Goal: Task Accomplishment & Management: Manage account settings

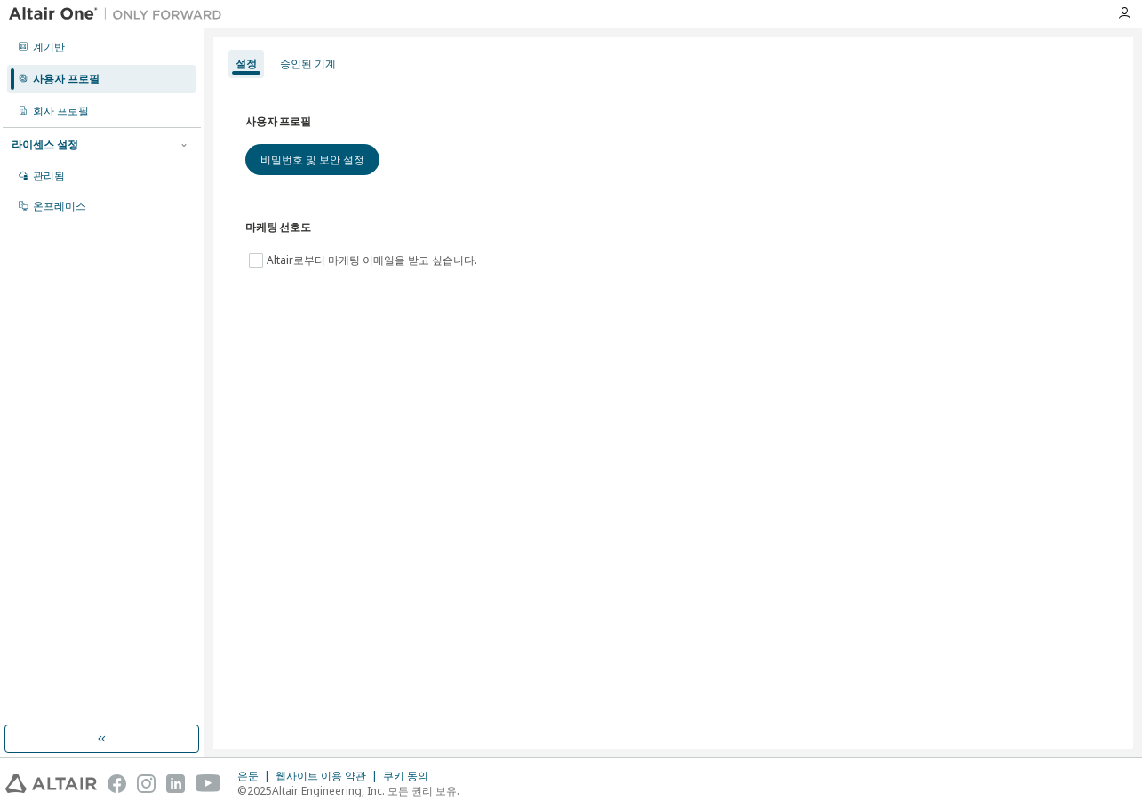
click at [857, 446] on div "설정 승인된 기계 사용자 프로필 비밀번호 및 보안 설정 마케팅 선호도 Altair로부터 마케팅 이메일을 받고 싶습니다." at bounding box center [673, 392] width 920 height 711
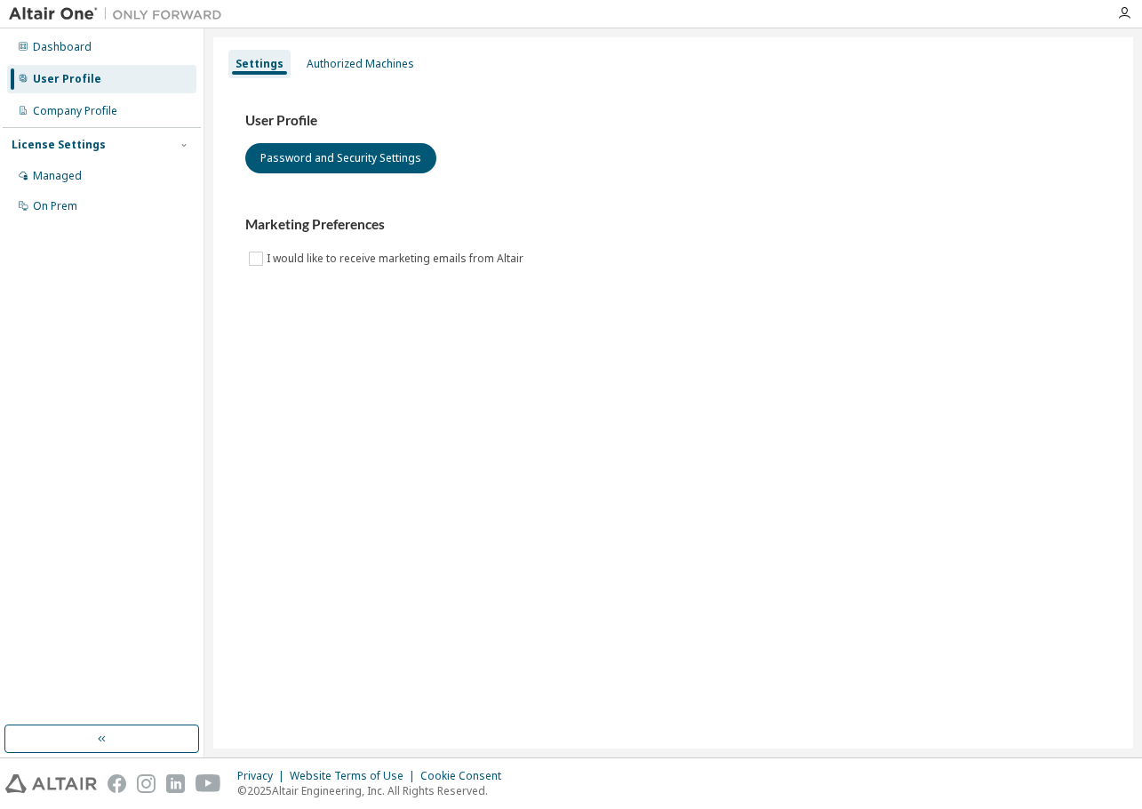
click at [74, 76] on div "User Profile" at bounding box center [67, 79] width 68 height 14
click at [366, 61] on div "Authorized Machines" at bounding box center [361, 64] width 108 height 14
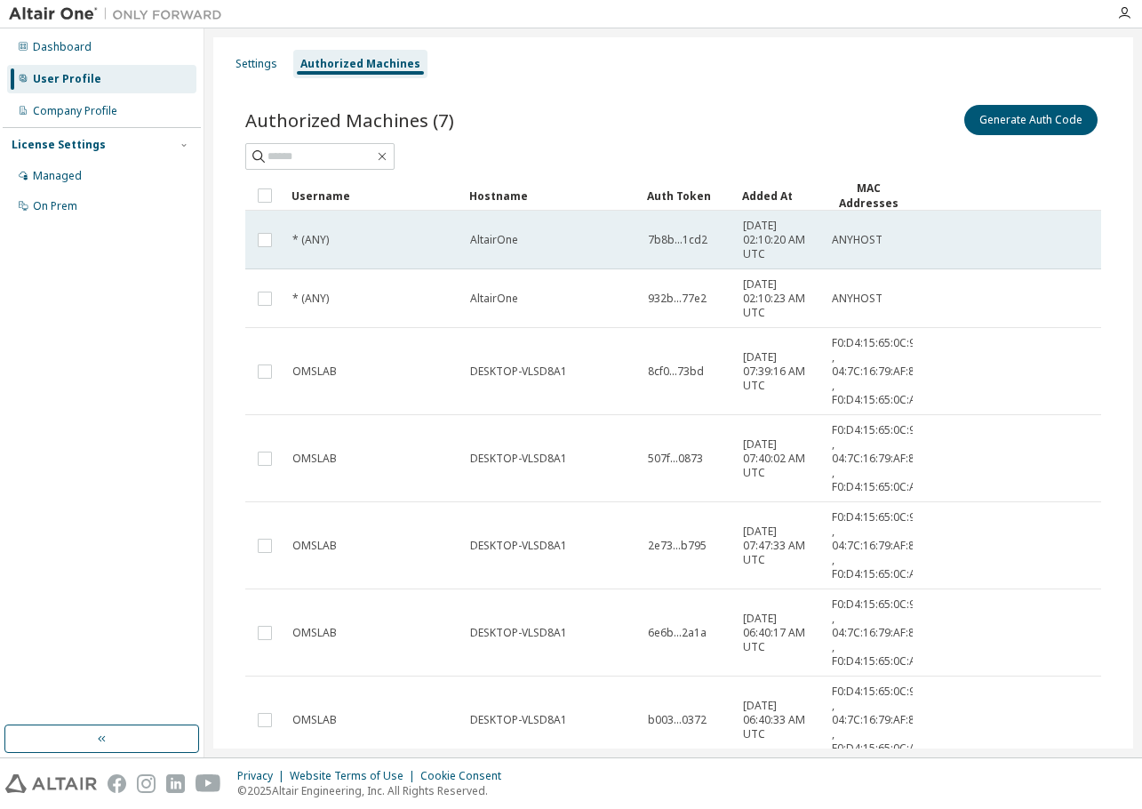
click at [994, 253] on tr "* (ANY) AltairOne 7b8b...1cd2 [DATE] 02:10:20 AM UTC ANYHOST" at bounding box center [673, 240] width 856 height 59
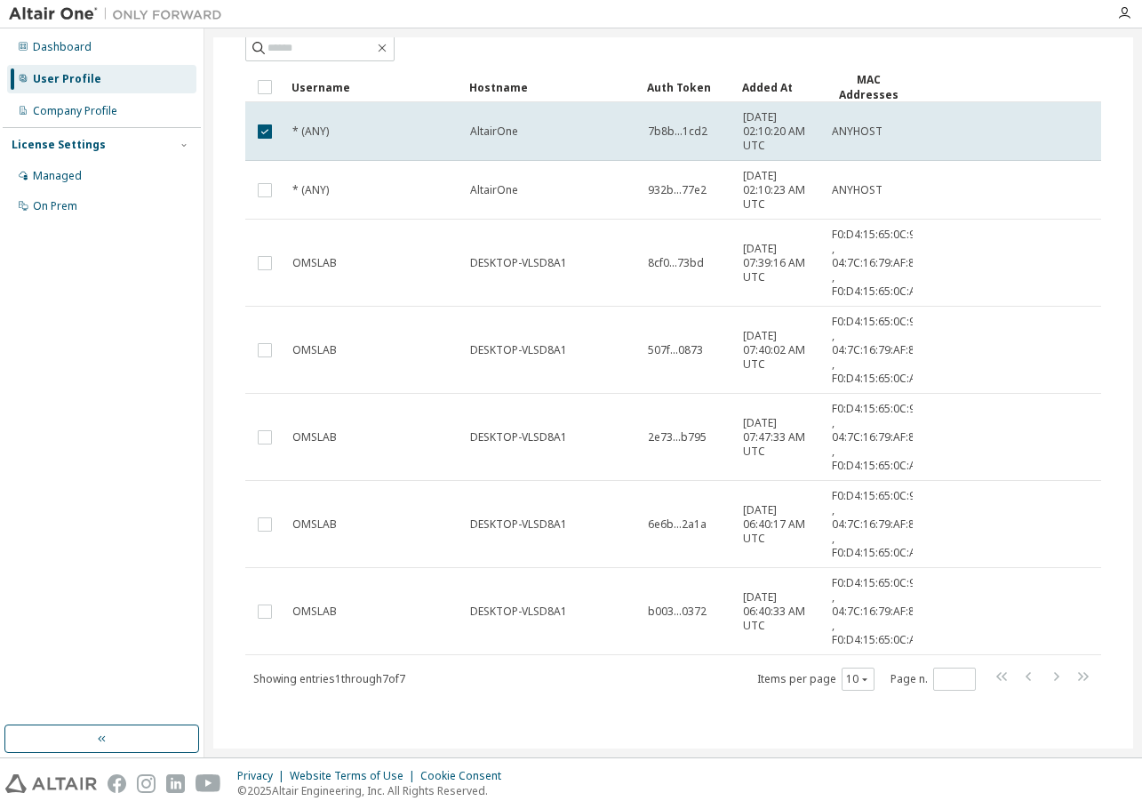
scroll to position [44, 0]
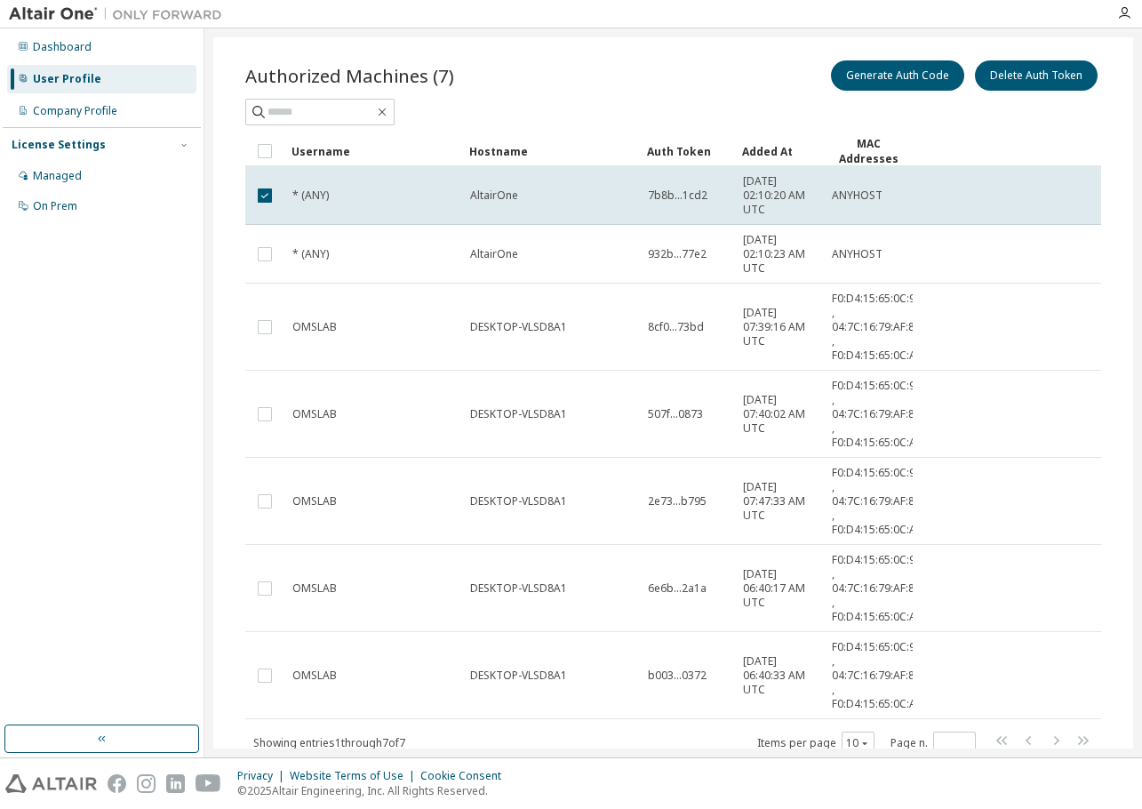
drag, startPoint x: 1133, startPoint y: 371, endPoint x: 1125, endPoint y: 419, distance: 47.8
click at [1125, 419] on div "Settings Authorized Machines Authorized Machines (7) Generate Auth Code Delete …" at bounding box center [673, 392] width 938 height 729
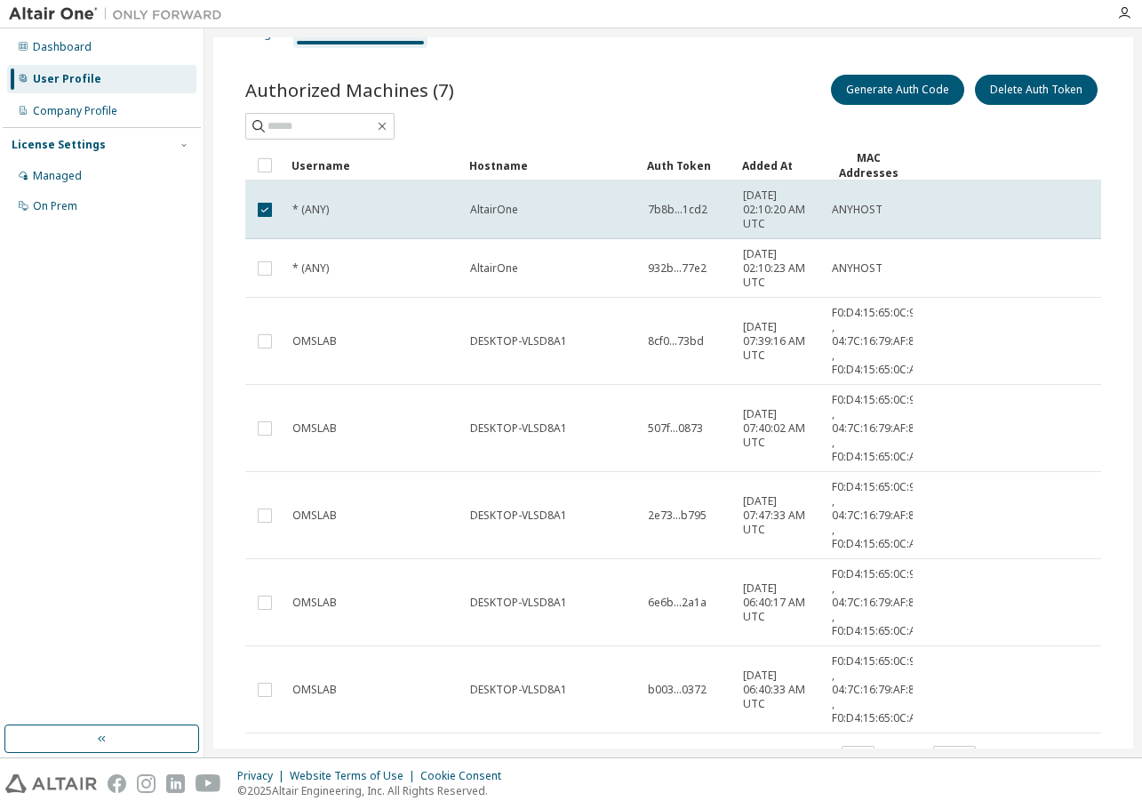
scroll to position [0, 0]
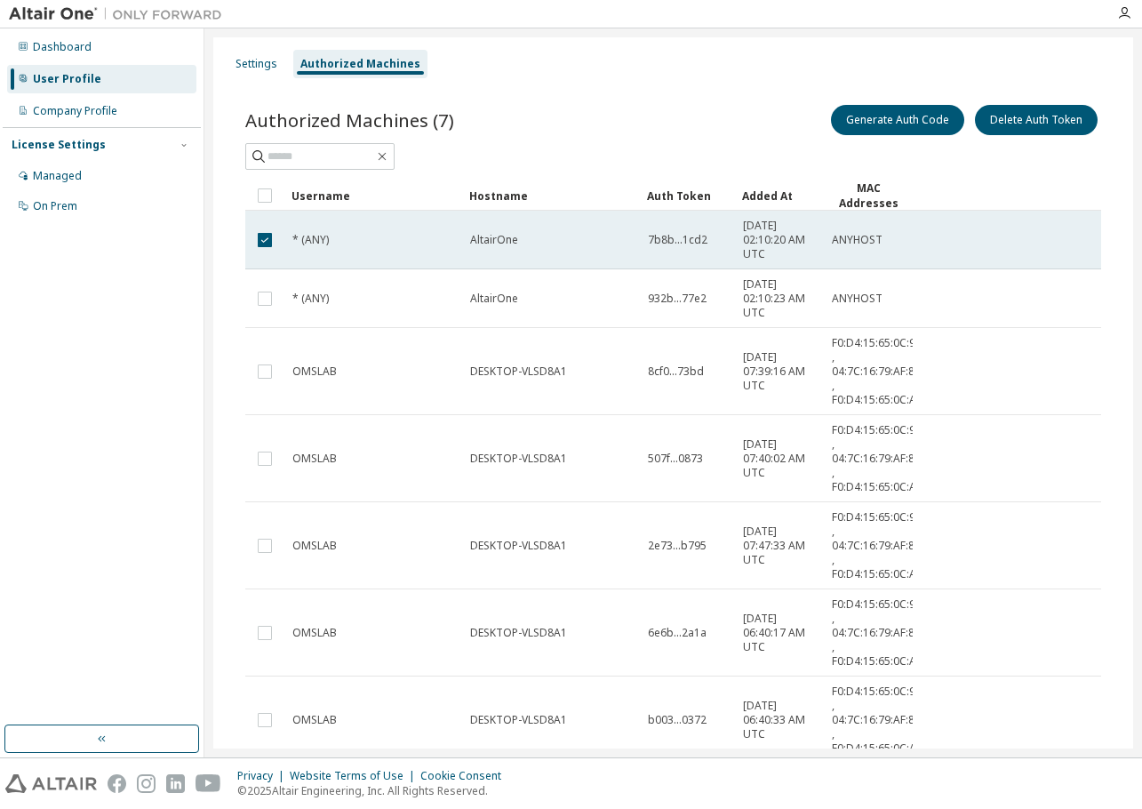
click at [706, 251] on td "7b8b...1cd2" at bounding box center [687, 240] width 95 height 59
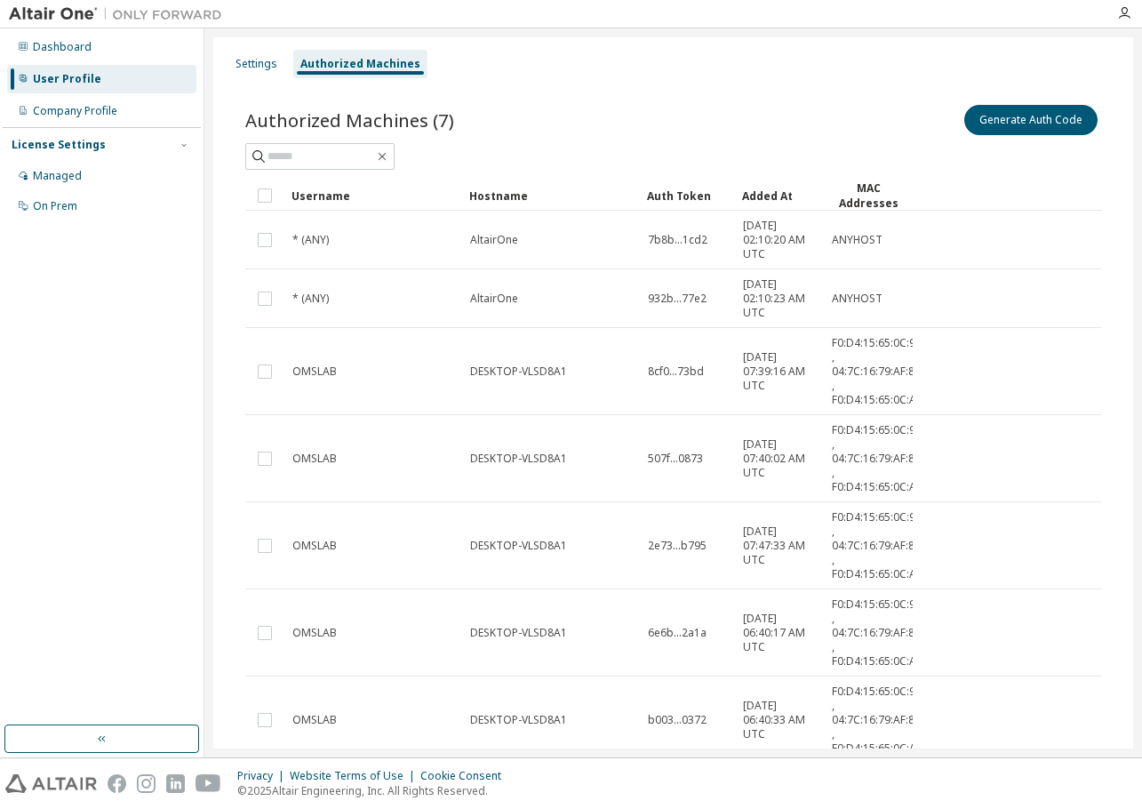
click at [706, 251] on td "7b8b...1cd2" at bounding box center [687, 240] width 95 height 59
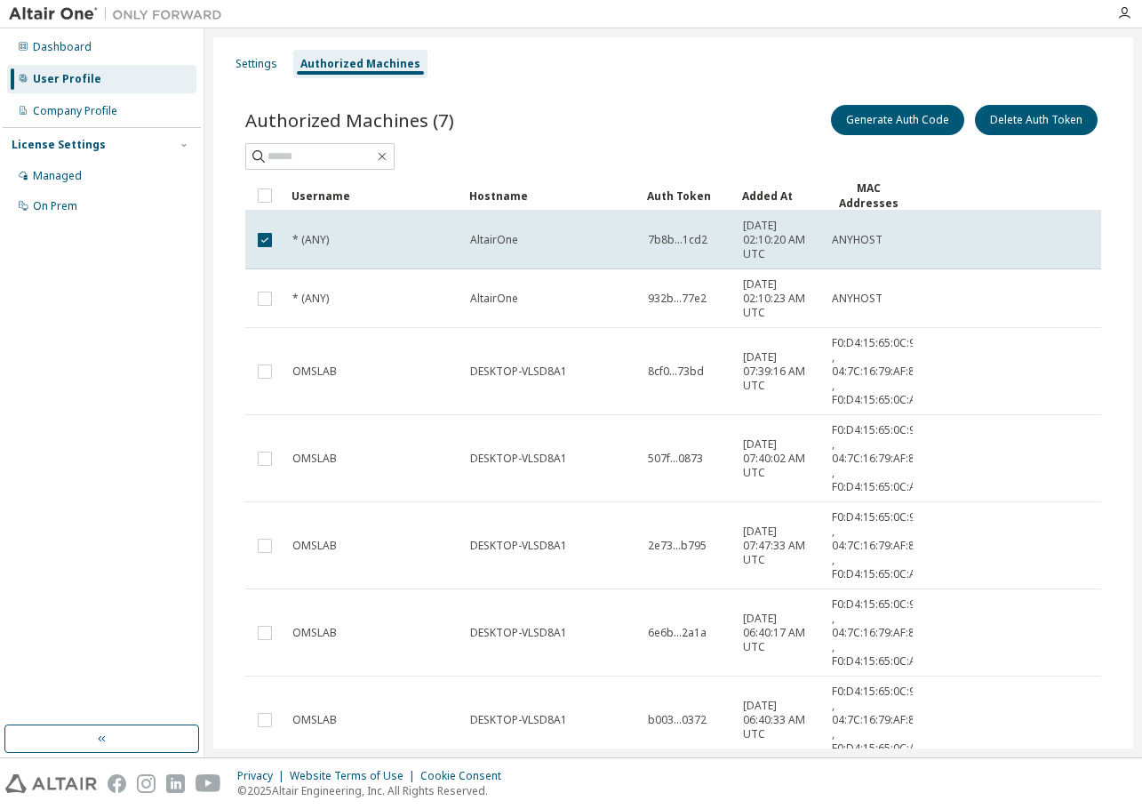
click at [706, 251] on td "7b8b...1cd2" at bounding box center [687, 240] width 95 height 59
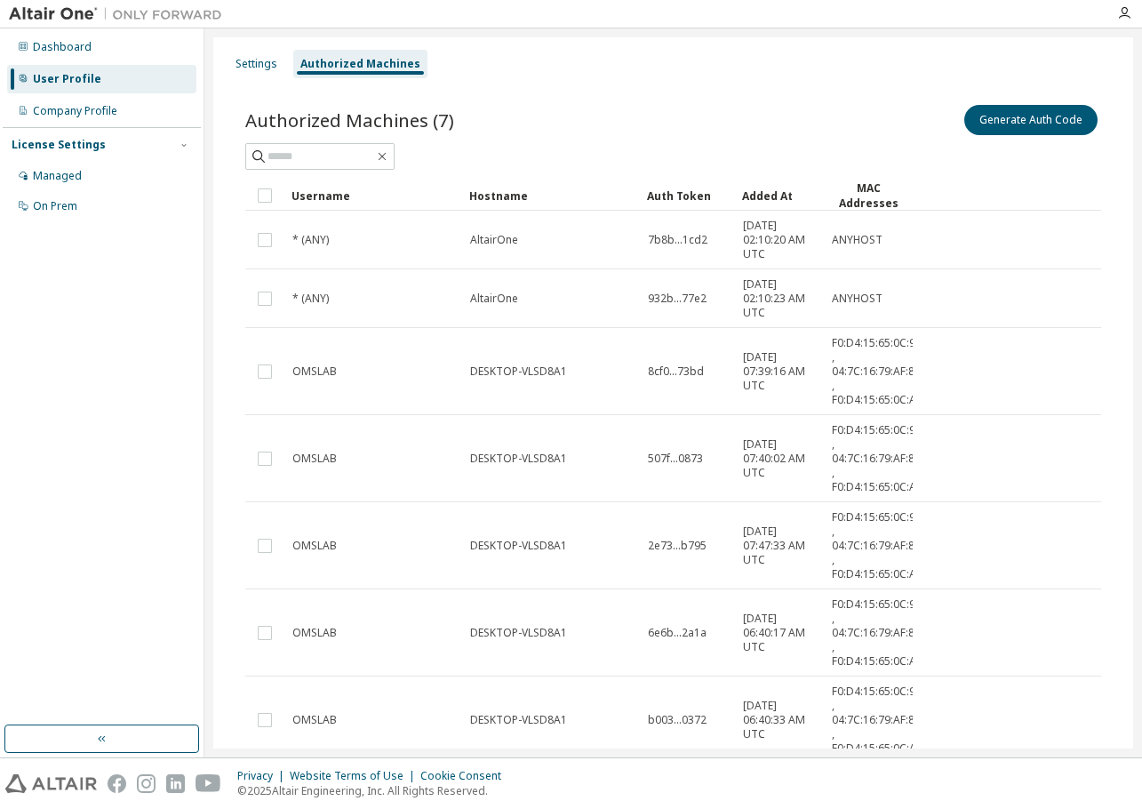
click at [706, 251] on td "7b8b...1cd2" at bounding box center [687, 240] width 95 height 59
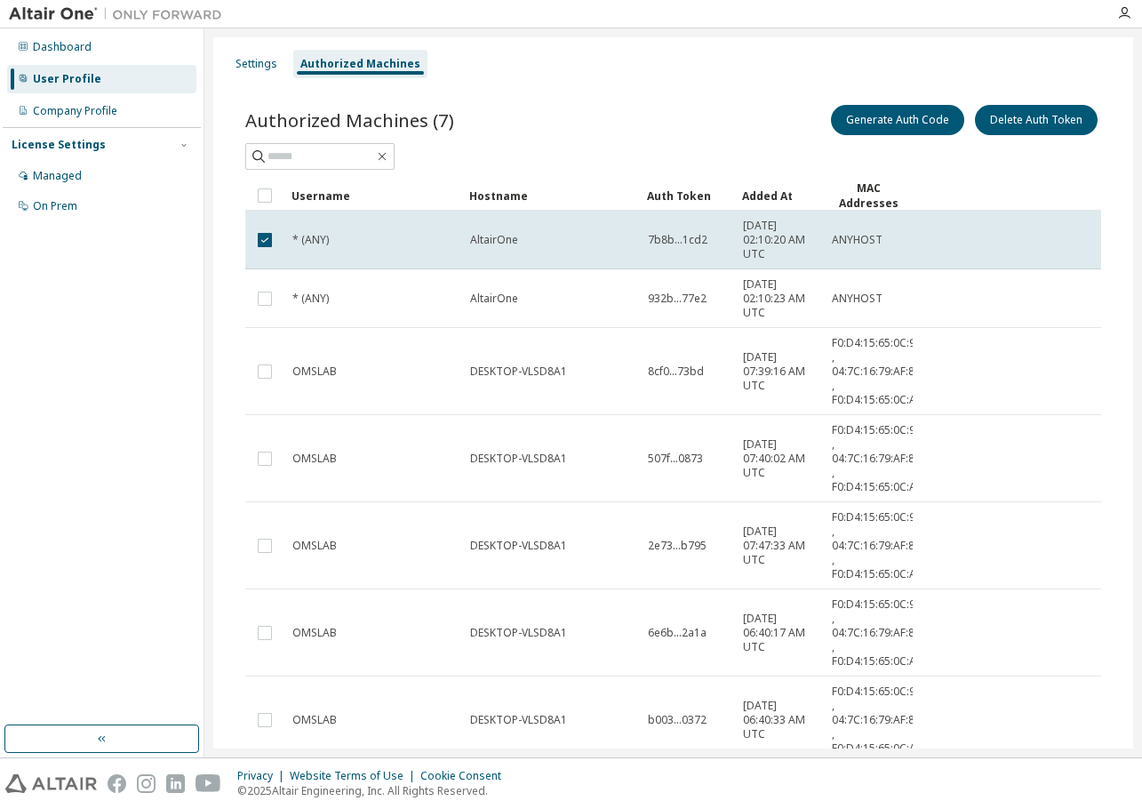
drag, startPoint x: 1121, startPoint y: 208, endPoint x: 1118, endPoint y: 347, distance: 138.7
click at [1118, 347] on div "Settings Authorized Machines Authorized Machines (7) Generate Auth Code Delete …" at bounding box center [673, 446] width 920 height 819
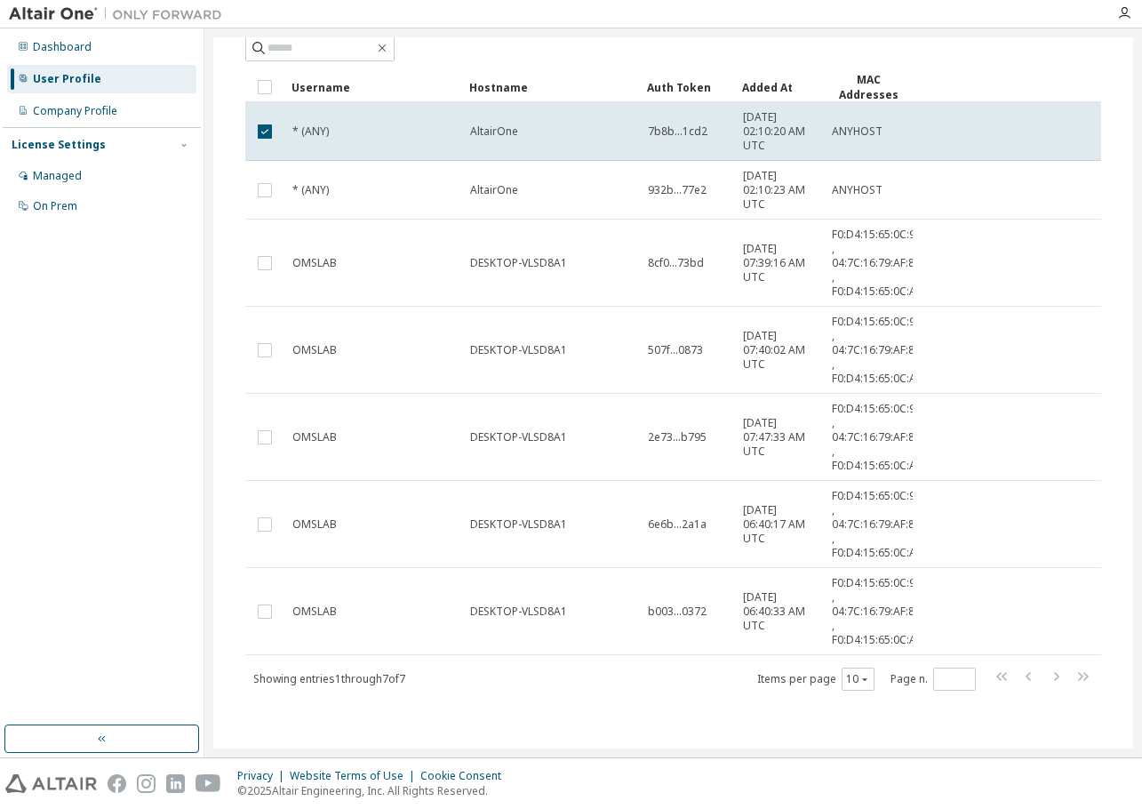
scroll to position [38, 0]
